Goal: Task Accomplishment & Management: Use online tool/utility

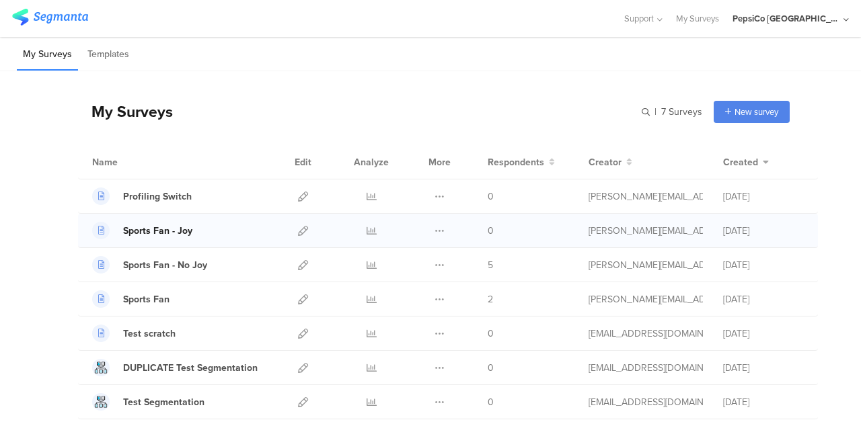
click at [141, 231] on div "Sports Fan - Joy" at bounding box center [157, 231] width 69 height 14
click at [298, 229] on icon at bounding box center [303, 231] width 10 height 10
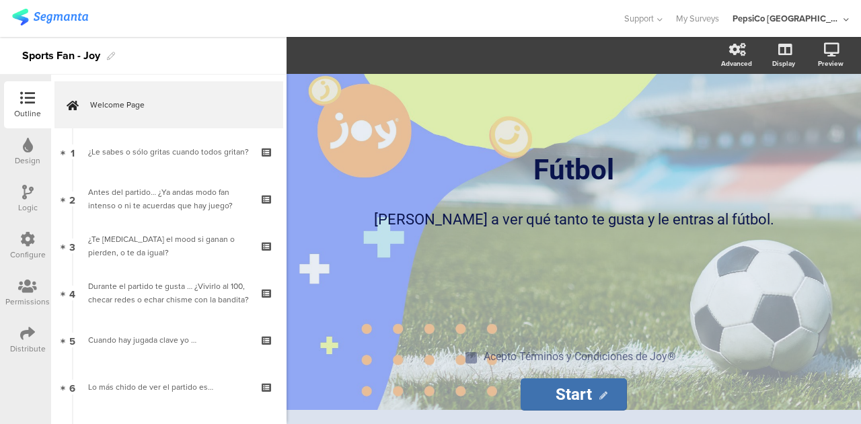
click at [27, 145] on icon at bounding box center [28, 145] width 10 height 15
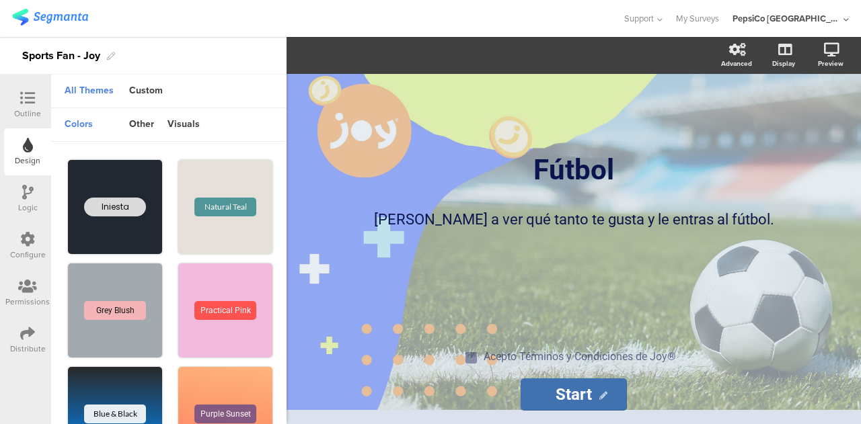
click at [36, 205] on div "Logic" at bounding box center [27, 208] width 19 height 12
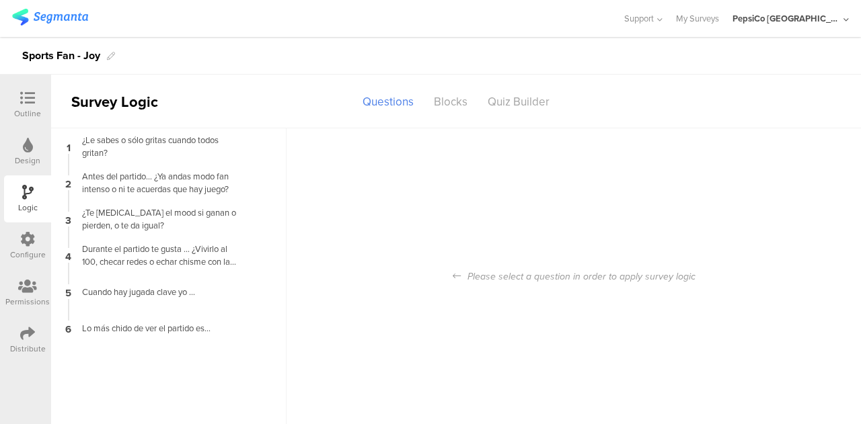
click at [32, 249] on div "Configure" at bounding box center [28, 255] width 36 height 12
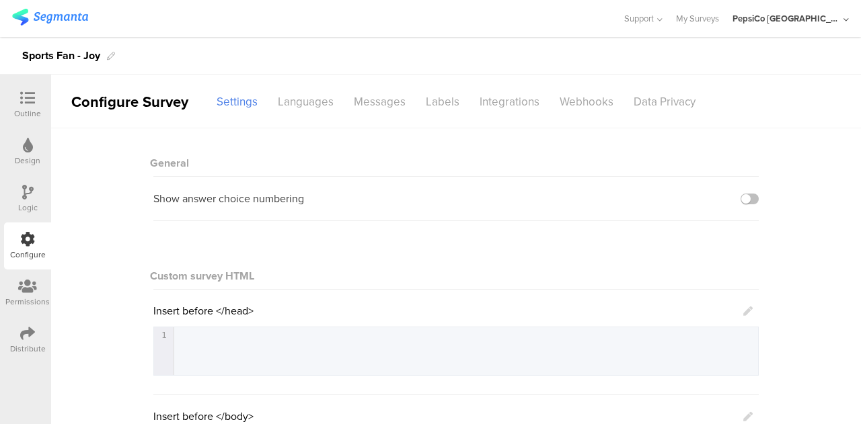
click at [38, 149] on div "Design" at bounding box center [27, 151] width 47 height 47
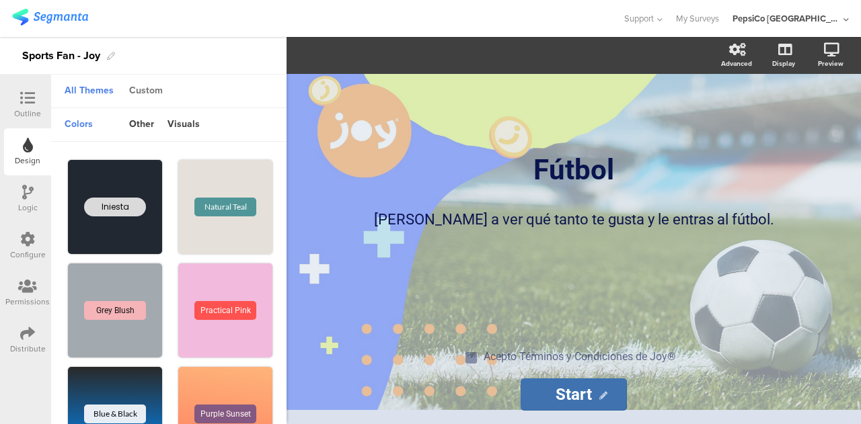
click at [147, 88] on div "Custom" at bounding box center [145, 91] width 47 height 23
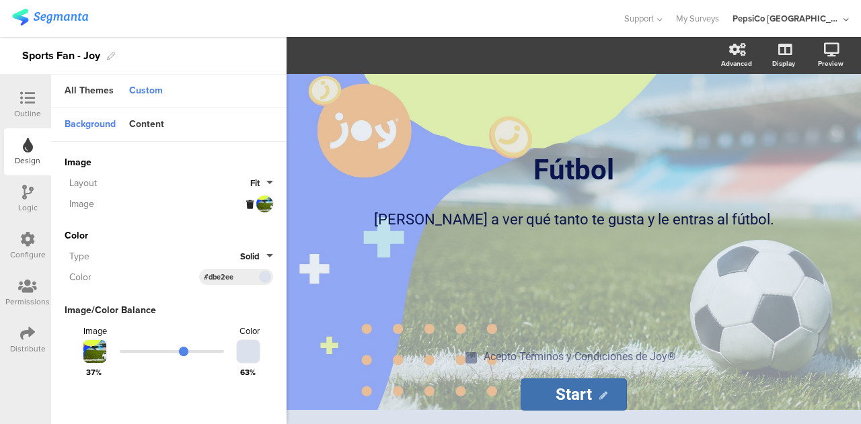
click at [268, 185] on button "Fit" at bounding box center [261, 183] width 23 height 13
click at [182, 157] on span "Image" at bounding box center [169, 162] width 208 height 14
click at [261, 183] on button "Fit" at bounding box center [261, 183] width 23 height 13
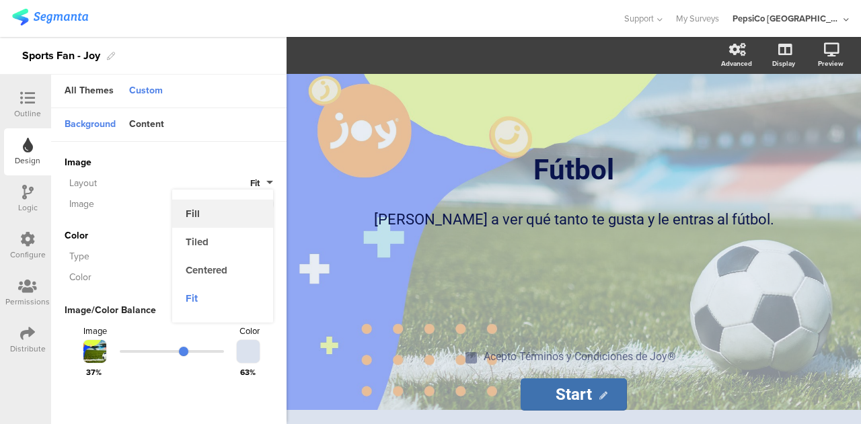
click at [208, 223] on button "Fill" at bounding box center [222, 214] width 101 height 28
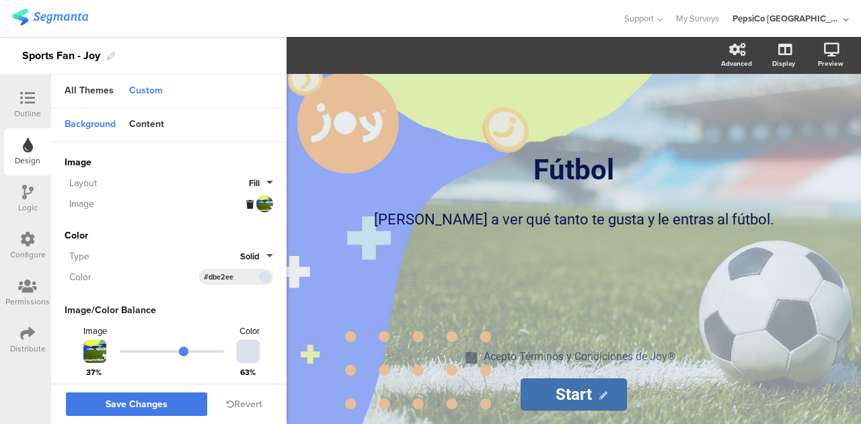
click at [155, 405] on span "Save Changes" at bounding box center [137, 405] width 62 height 0
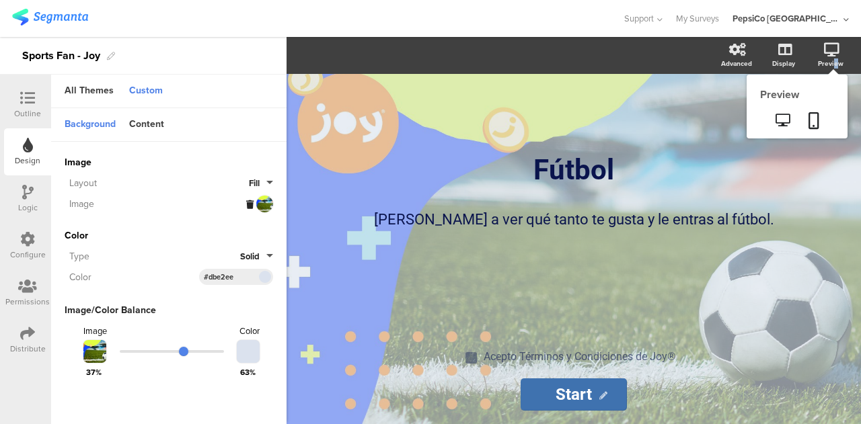
drag, startPoint x: 836, startPoint y: 58, endPoint x: 827, endPoint y: 68, distance: 13.3
click at [833, 60] on div "Preview" at bounding box center [831, 63] width 26 height 10
click at [814, 132] on link at bounding box center [814, 122] width 30 height 26
click at [826, 53] on icon at bounding box center [831, 49] width 15 height 13
click at [773, 124] on link at bounding box center [782, 121] width 33 height 22
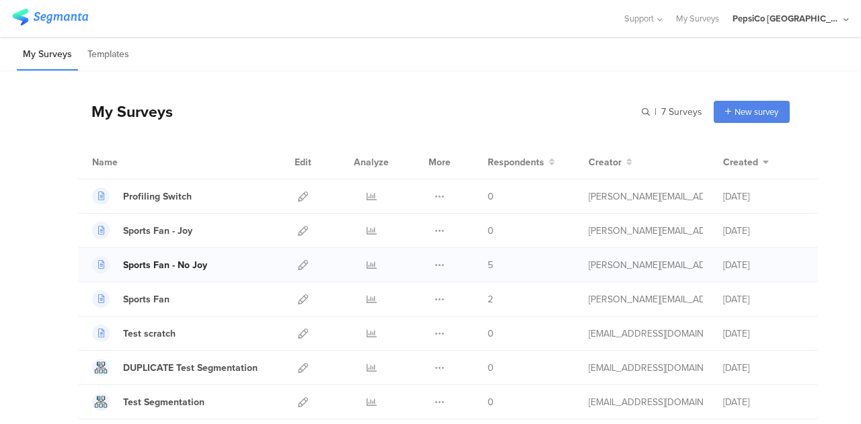
click at [171, 267] on div "Sports Fan - No Joy" at bounding box center [165, 265] width 84 height 14
